Goal: Use online tool/utility

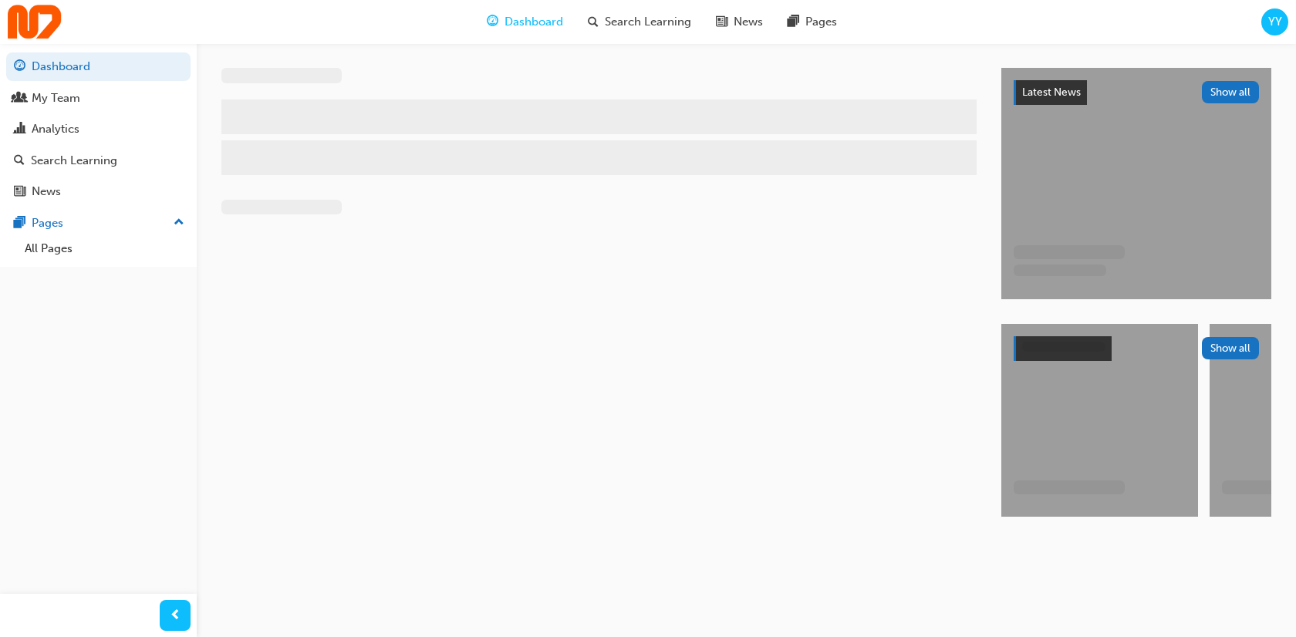
click at [1272, 20] on span "YY" at bounding box center [1276, 22] width 14 height 18
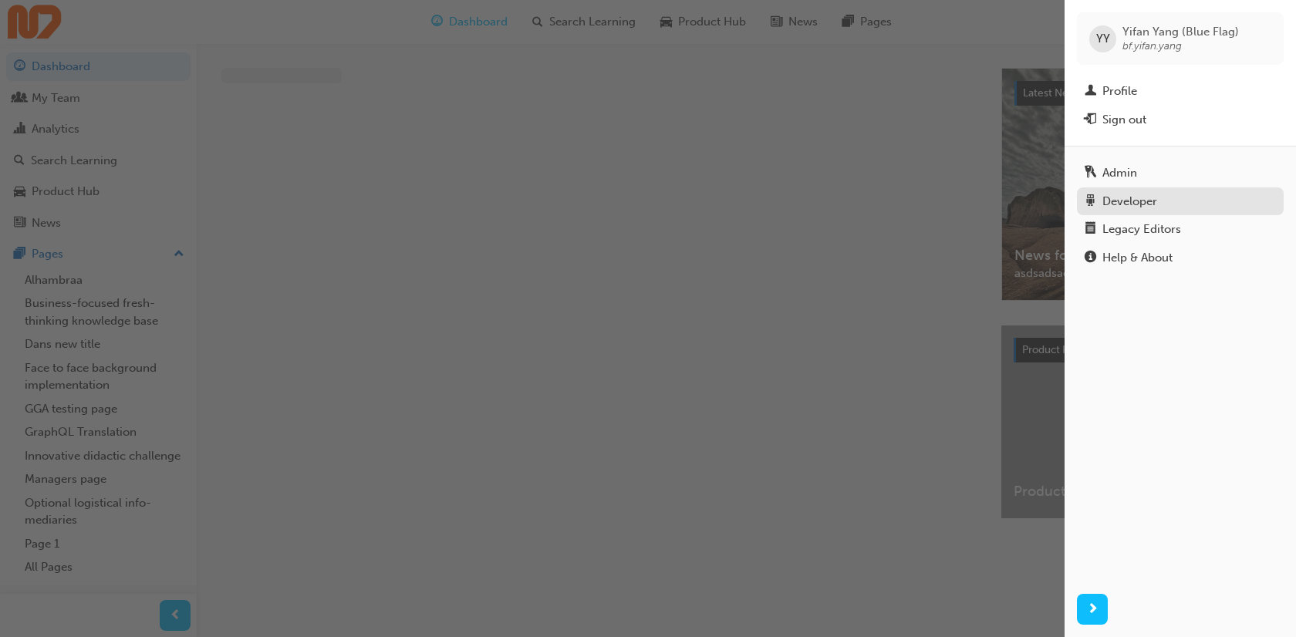
click at [1146, 204] on div "Developer" at bounding box center [1130, 202] width 55 height 18
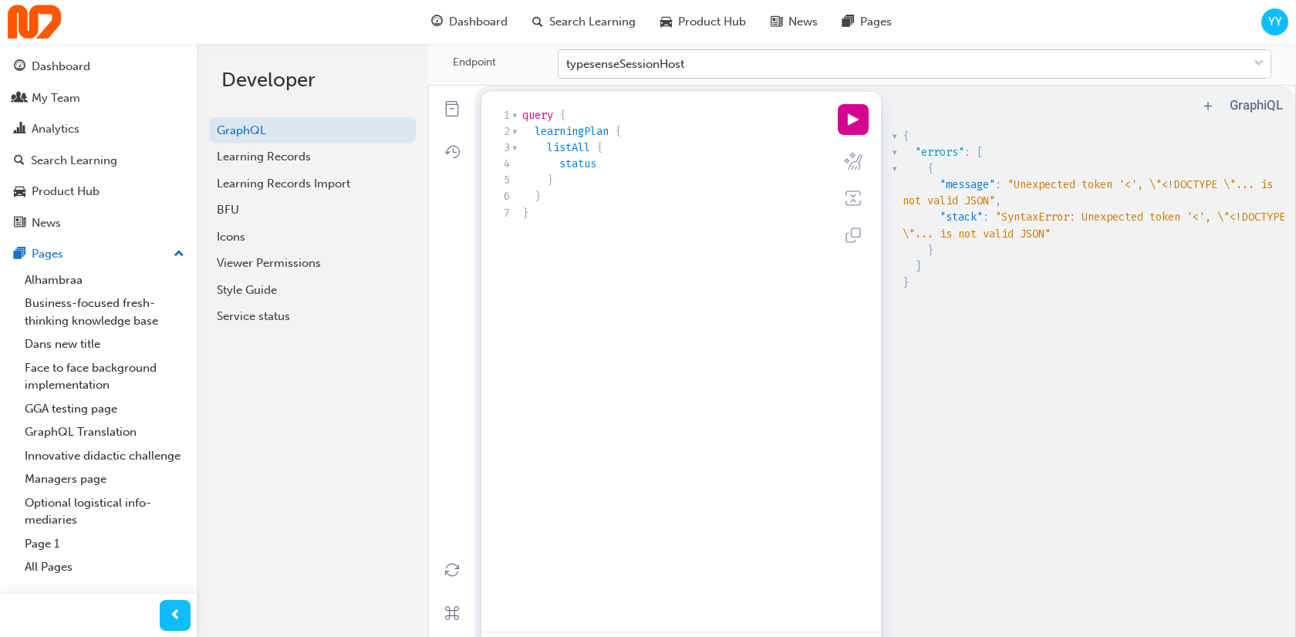
click at [644, 60] on div "typesenseSessionHost" at bounding box center [625, 65] width 118 height 18
click at [568, 60] on input "Endpoint typesenseSessionHost" at bounding box center [567, 63] width 2 height 13
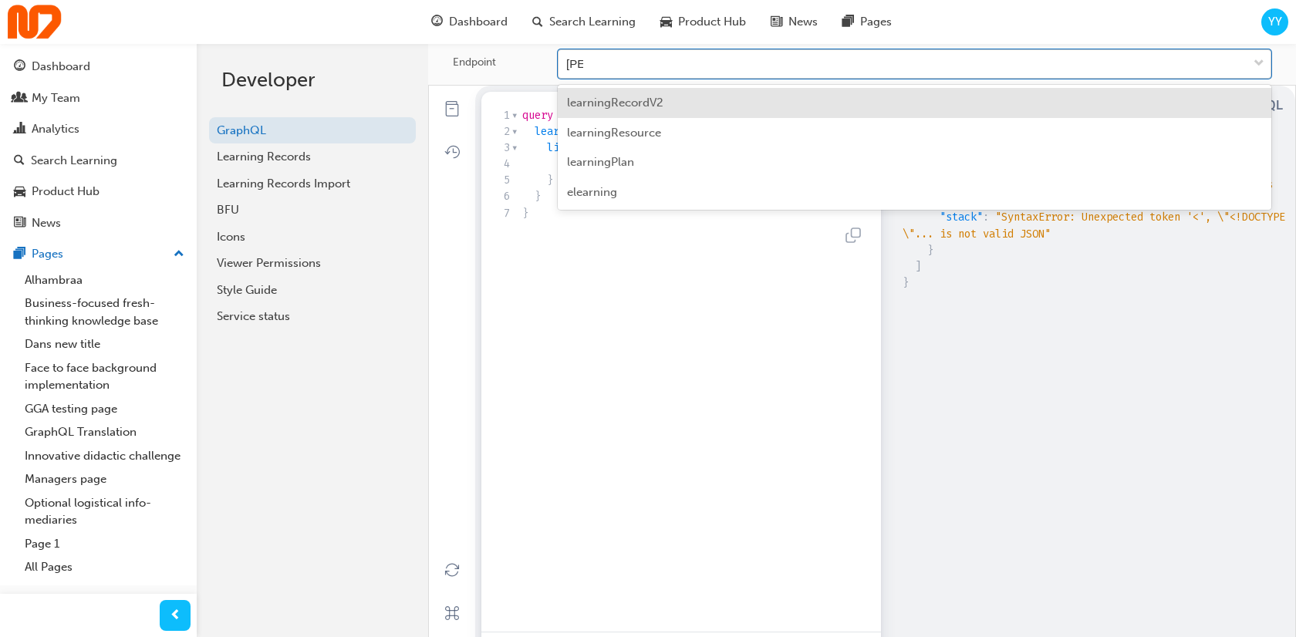
type input "learn"
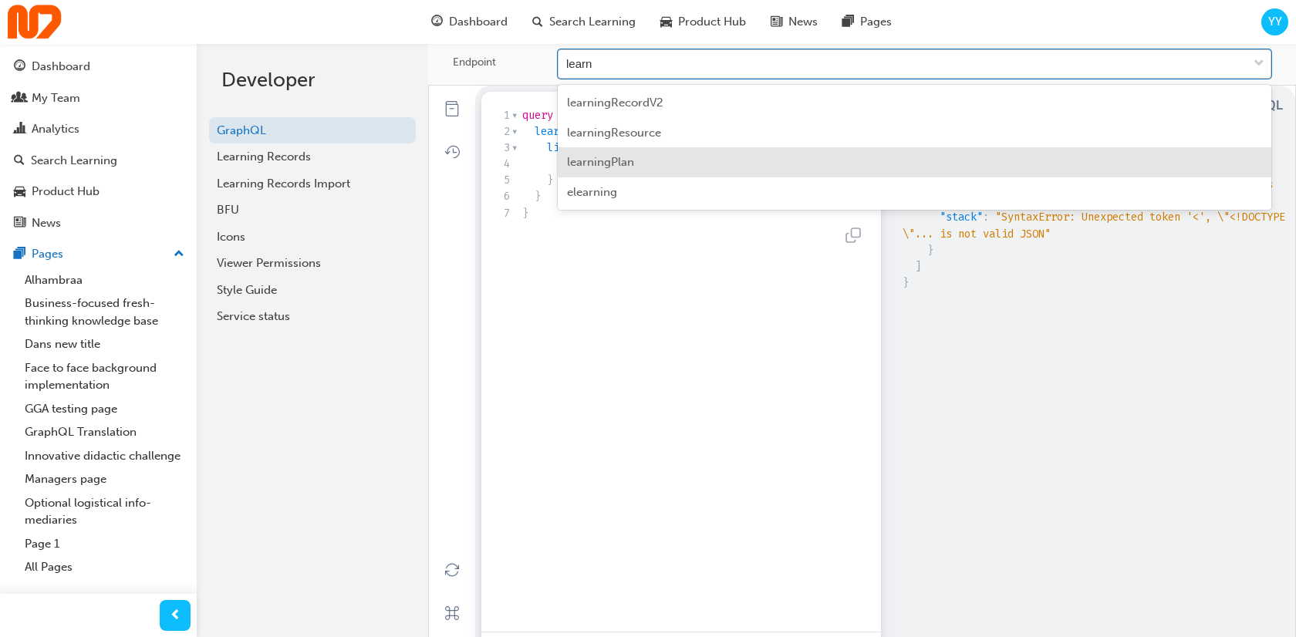
click at [671, 171] on div "learningPlan" at bounding box center [915, 162] width 714 height 30
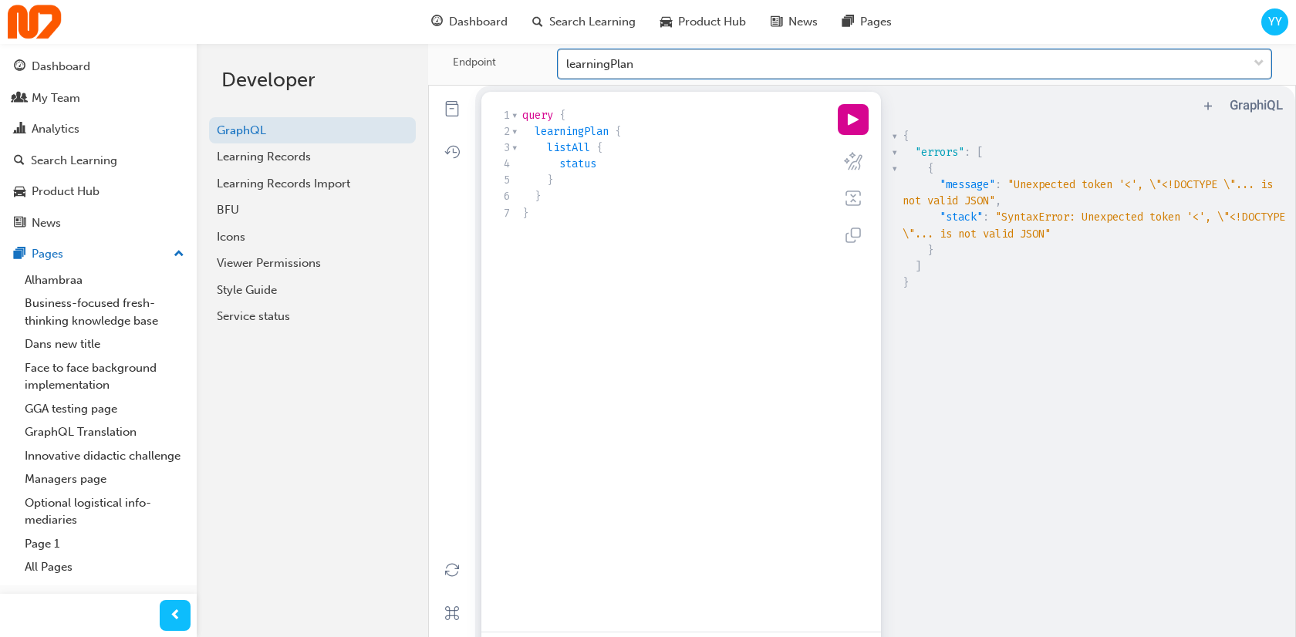
click at [663, 172] on pre "status" at bounding box center [672, 164] width 306 height 16
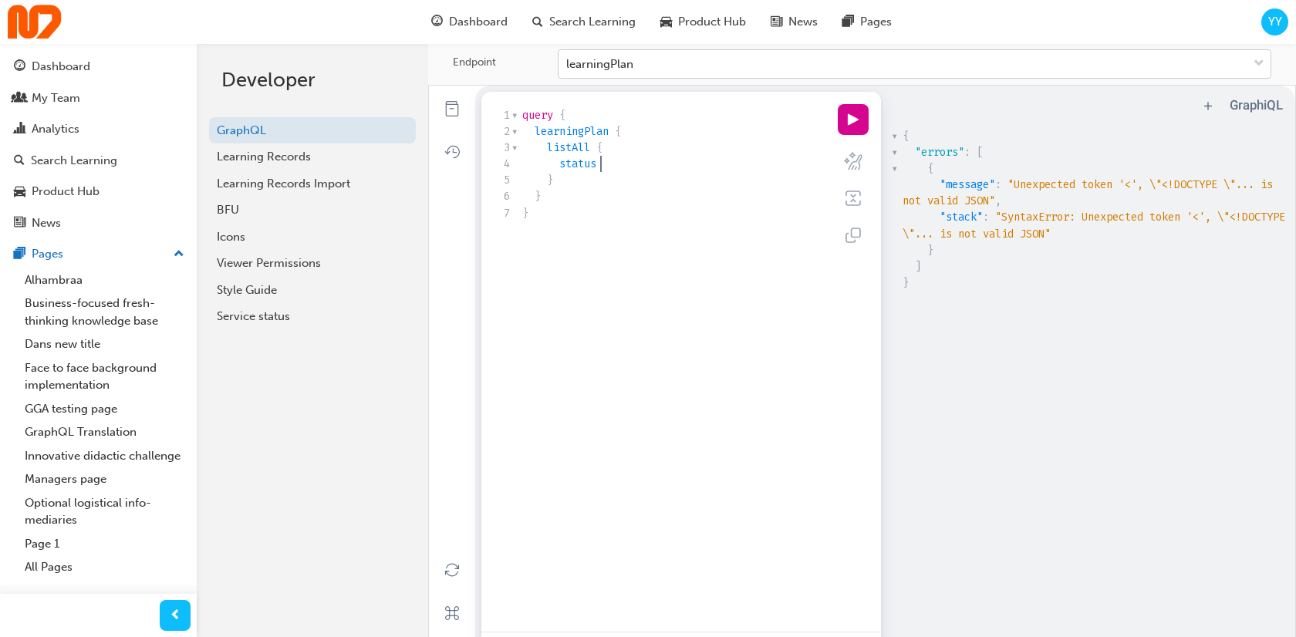
scroll to position [5, 0]
type textarea "ta"
click at [850, 133] on button "play icon" at bounding box center [853, 119] width 31 height 31
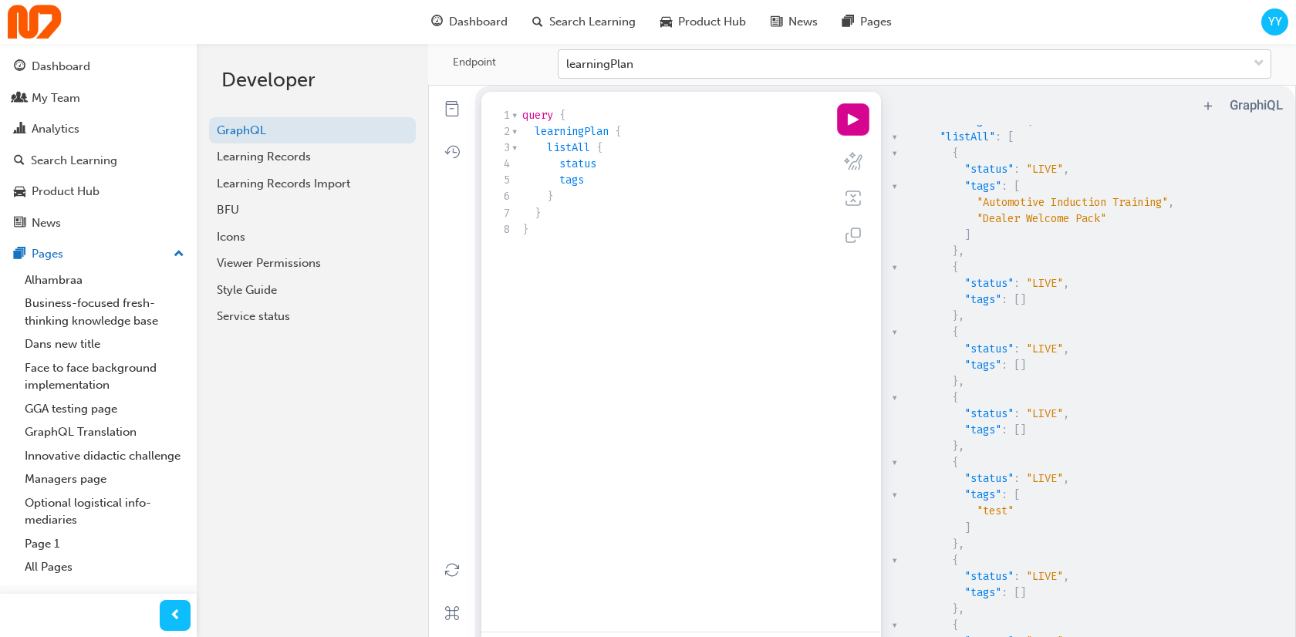
scroll to position [51, 0]
